Goal: Task Accomplishment & Management: Use online tool/utility

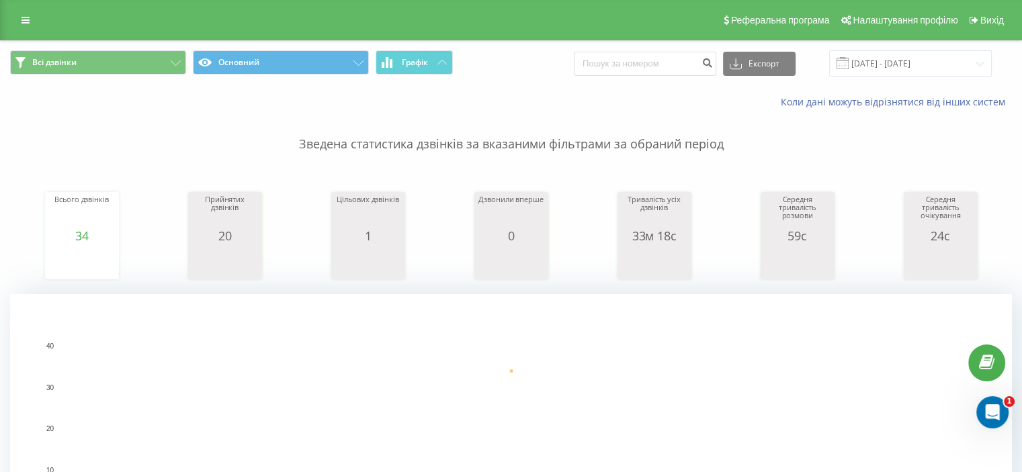
scroll to position [67, 0]
click at [175, 59] on button "Всі дзвінки" at bounding box center [98, 62] width 176 height 24
click at [21, 22] on icon at bounding box center [25, 19] width 8 height 9
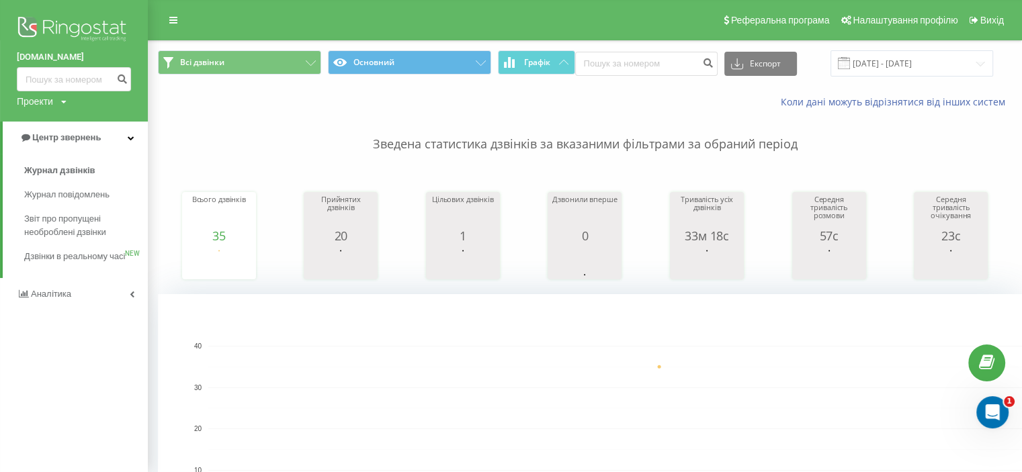
click at [289, 347] on rect "A chart." at bounding box center [658, 429] width 901 height 166
click at [62, 172] on span "Журнал дзвінків" at bounding box center [59, 170] width 71 height 13
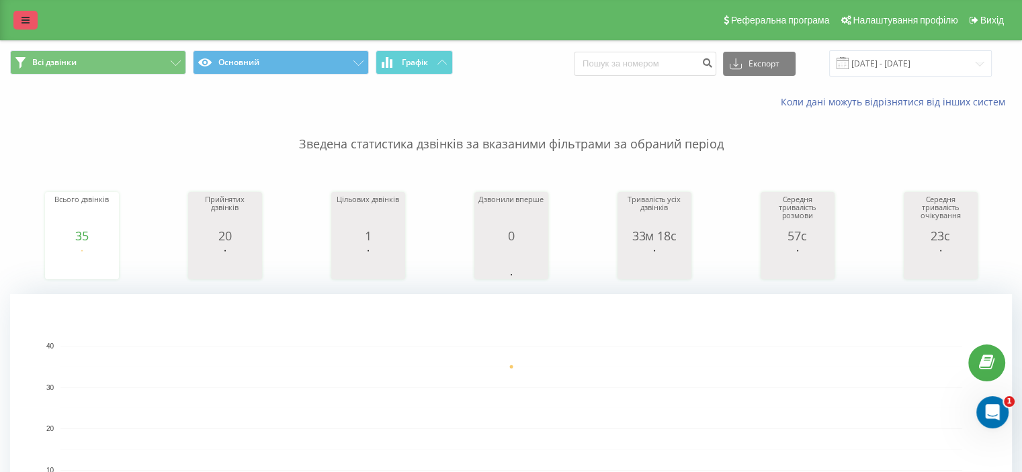
click at [24, 21] on icon at bounding box center [25, 19] width 8 height 9
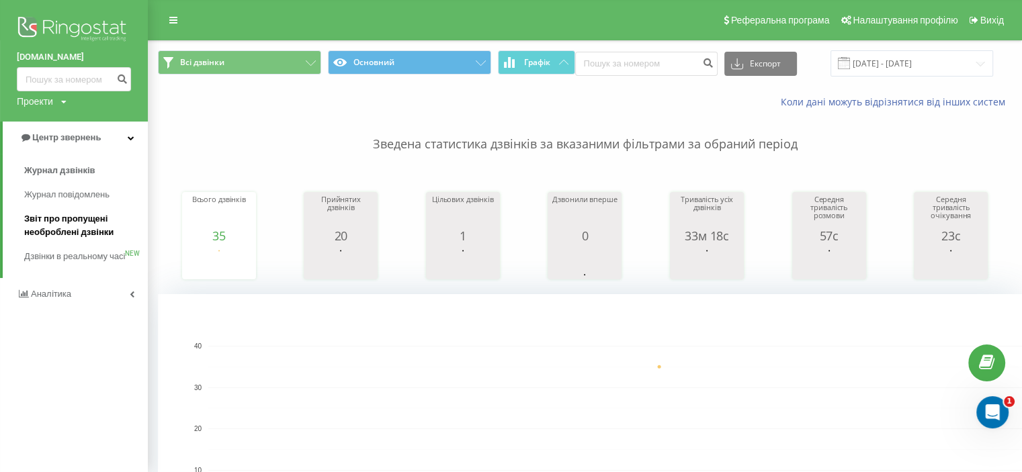
click at [65, 222] on span "Звіт про пропущені необроблені дзвінки" at bounding box center [82, 225] width 117 height 27
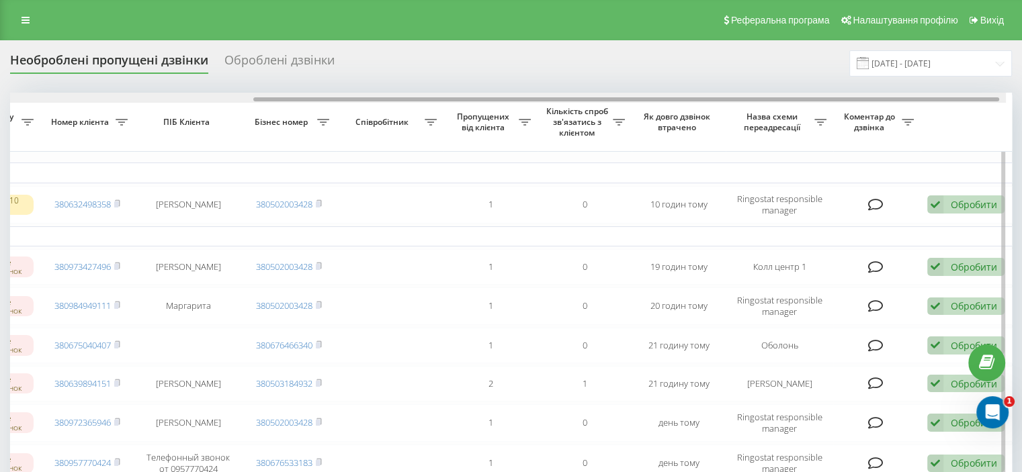
scroll to position [0, 341]
drag, startPoint x: 668, startPoint y: 99, endPoint x: 986, endPoint y: 96, distance: 318.4
click at [986, 96] on div at bounding box center [511, 98] width 1001 height 10
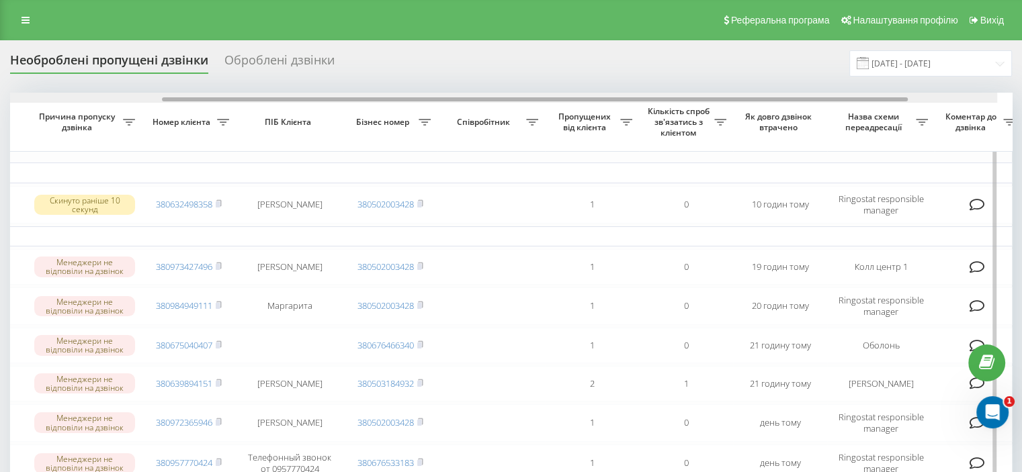
drag, startPoint x: 536, startPoint y: 97, endPoint x: 405, endPoint y: 97, distance: 131.0
click at [422, 97] on div at bounding box center [535, 99] width 746 height 4
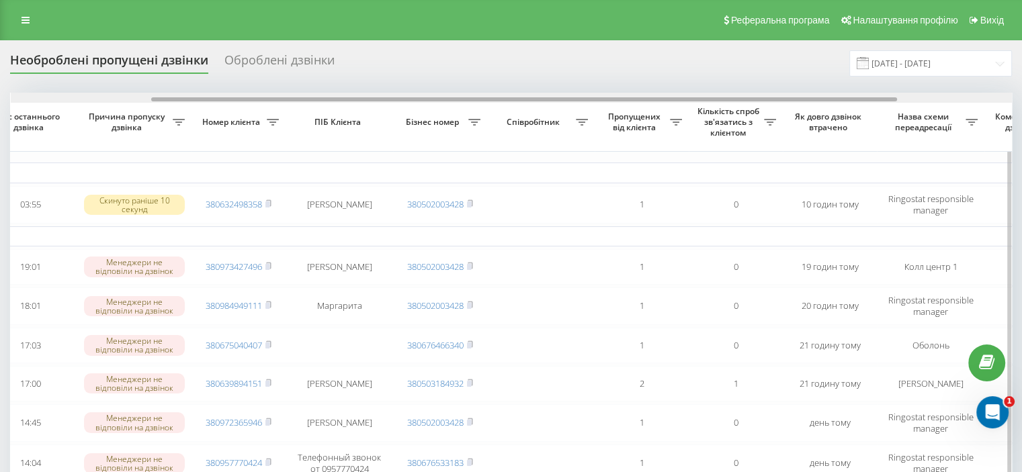
scroll to position [0, 187]
click at [349, 97] on div at bounding box center [522, 99] width 746 height 4
click at [354, 99] on div at bounding box center [522, 99] width 746 height 4
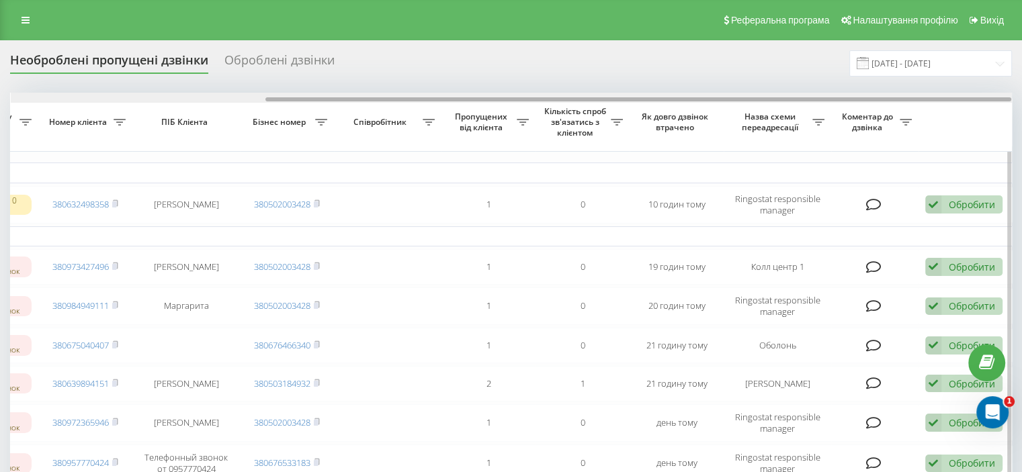
click at [618, 95] on div at bounding box center [511, 98] width 1001 height 10
drag, startPoint x: 619, startPoint y: 96, endPoint x: 742, endPoint y: 98, distance: 122.9
click at [742, 98] on div at bounding box center [511, 98] width 1001 height 10
drag, startPoint x: 504, startPoint y: 99, endPoint x: 562, endPoint y: 123, distance: 62.4
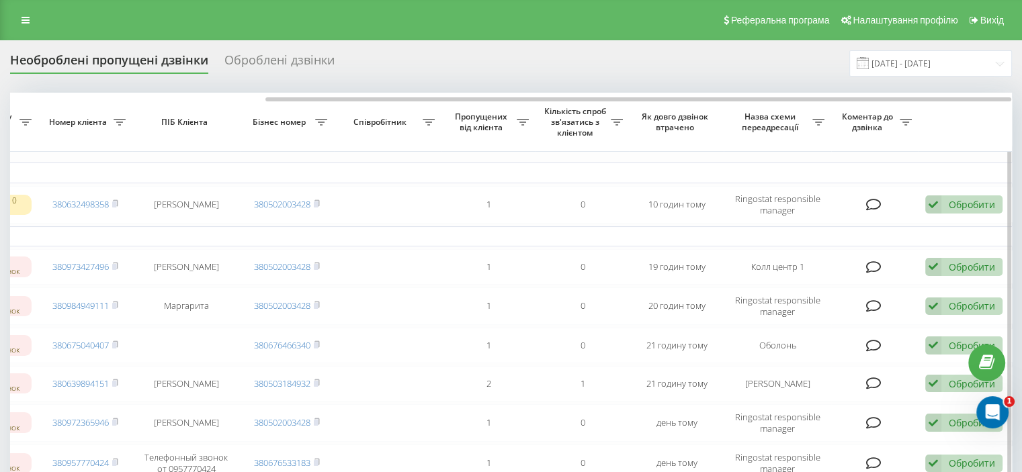
drag, startPoint x: 955, startPoint y: 266, endPoint x: 967, endPoint y: 233, distance: 35.1
click at [967, 233] on td "Вчора" at bounding box center [341, 236] width 1344 height 20
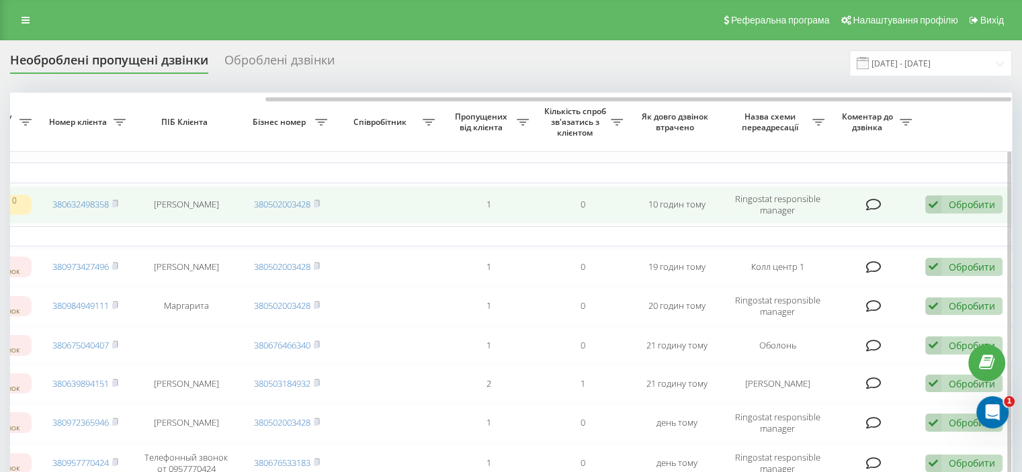
click at [984, 206] on div "Обробити" at bounding box center [972, 204] width 46 height 13
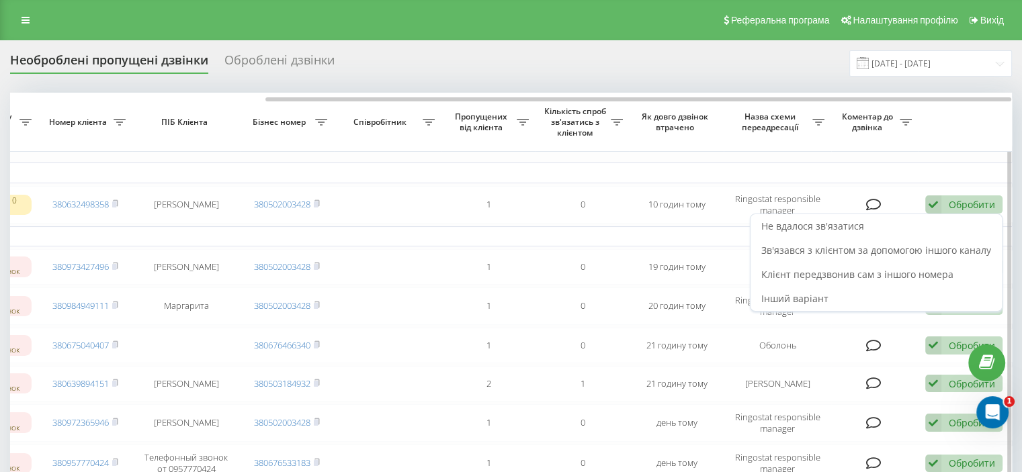
click at [977, 167] on td "Сьогодні" at bounding box center [341, 173] width 1344 height 20
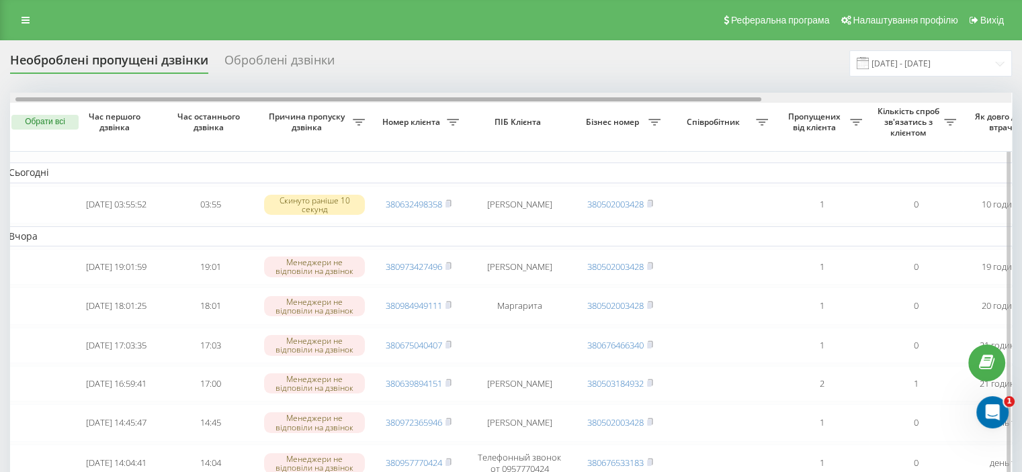
scroll to position [0, 0]
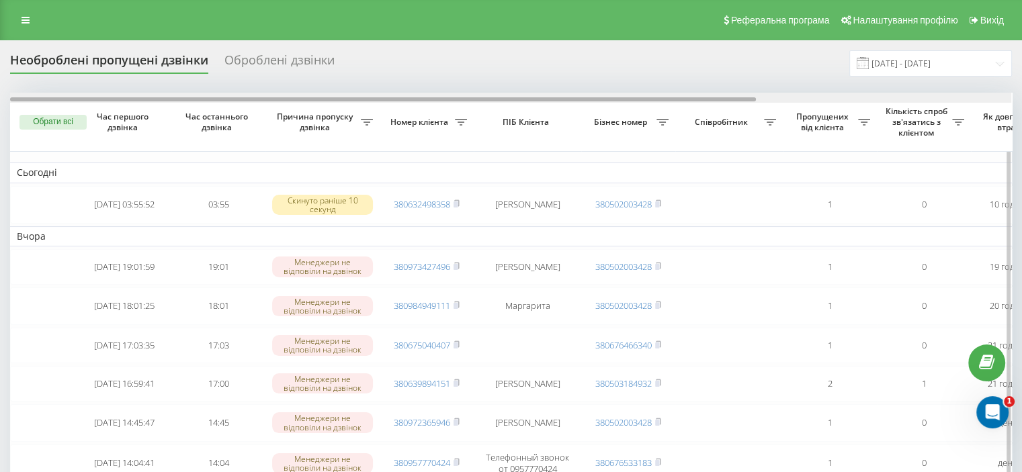
drag, startPoint x: 367, startPoint y: 97, endPoint x: 62, endPoint y: 99, distance: 305.7
click at [62, 99] on div at bounding box center [383, 99] width 746 height 4
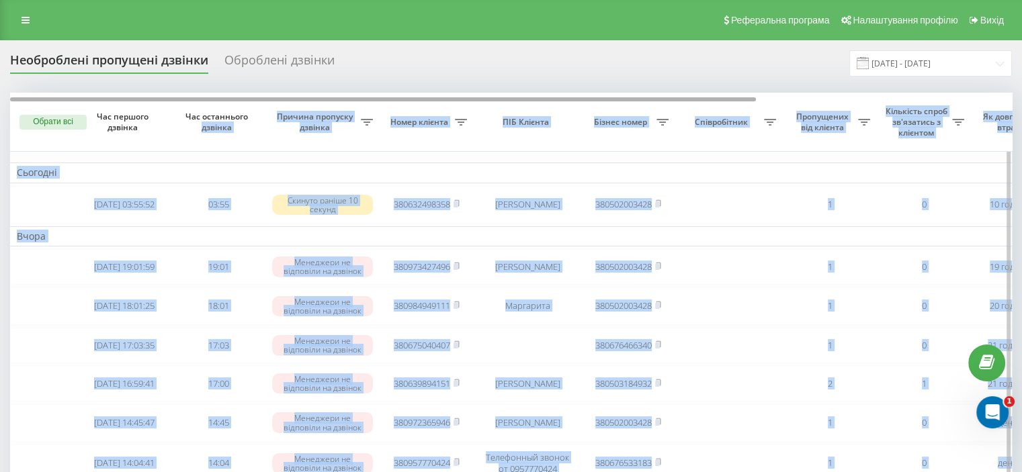
drag, startPoint x: 247, startPoint y: 96, endPoint x: 259, endPoint y: 97, distance: 11.5
click at [271, 166] on td "Сьогодні" at bounding box center [682, 173] width 1344 height 20
